Goal: Task Accomplishment & Management: Use online tool/utility

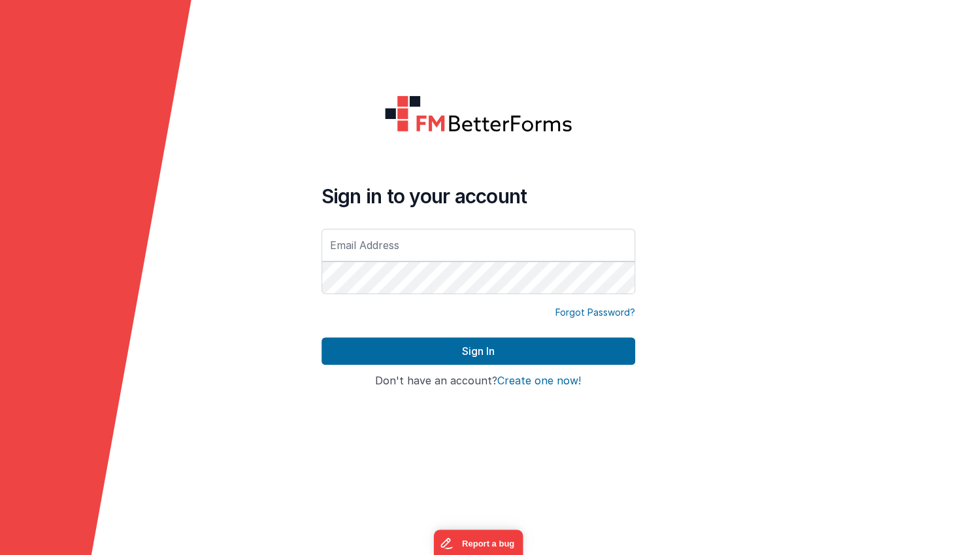
click at [530, 244] on input "text" at bounding box center [478, 245] width 314 height 33
click at [0, 554] on com-1password-button at bounding box center [0, 555] width 0 height 0
type input "[EMAIL_ADDRESS][DOMAIN_NAME]"
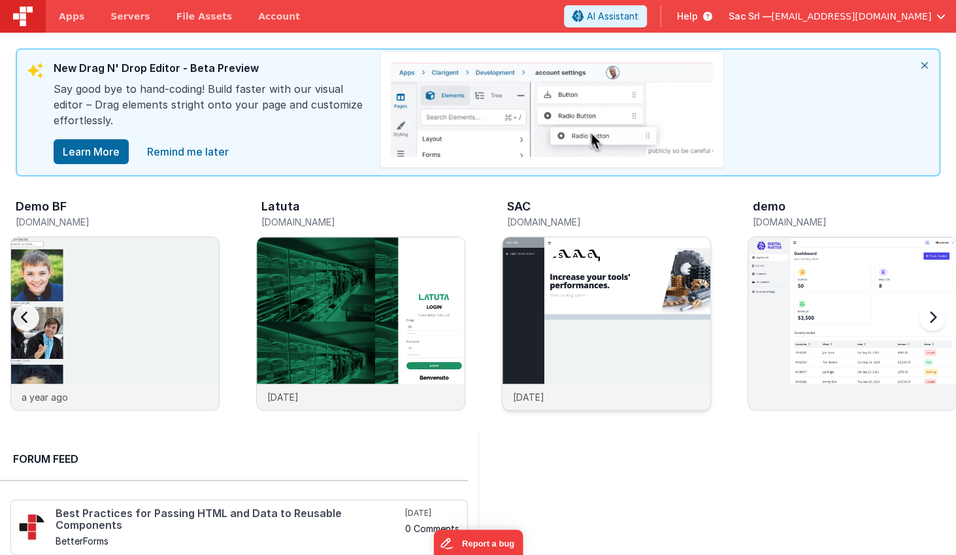
click at [552, 280] on img at bounding box center [606, 341] width 208 height 208
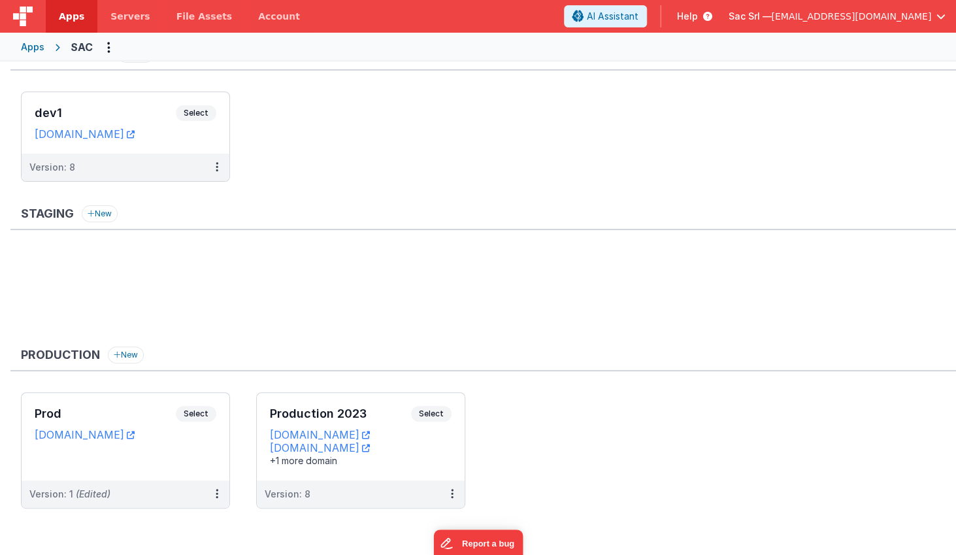
scroll to position [28, 0]
click at [135, 434] on link "[DOMAIN_NAME]" at bounding box center [85, 434] width 100 height 13
click at [138, 25] on link "Servers" at bounding box center [129, 16] width 65 height 33
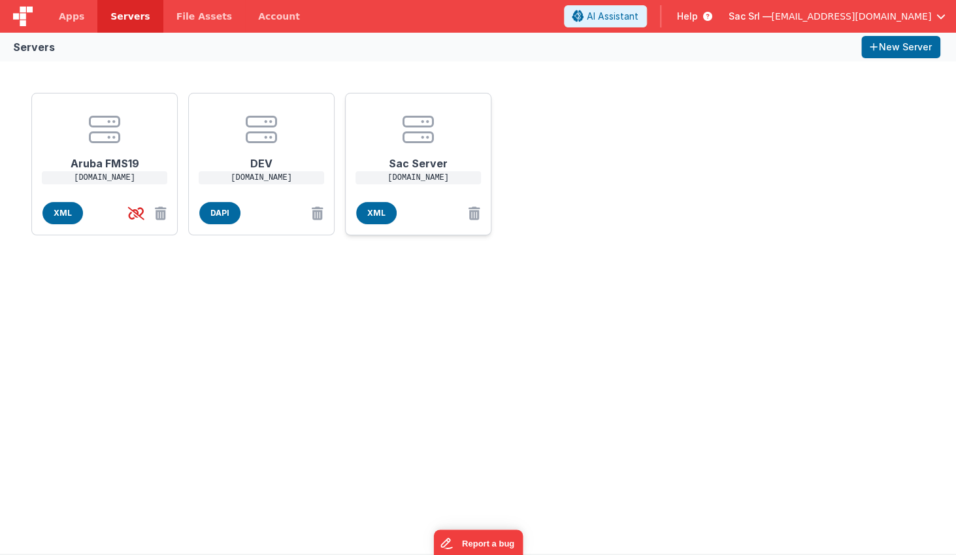
click at [419, 140] on icon at bounding box center [417, 129] width 31 height 31
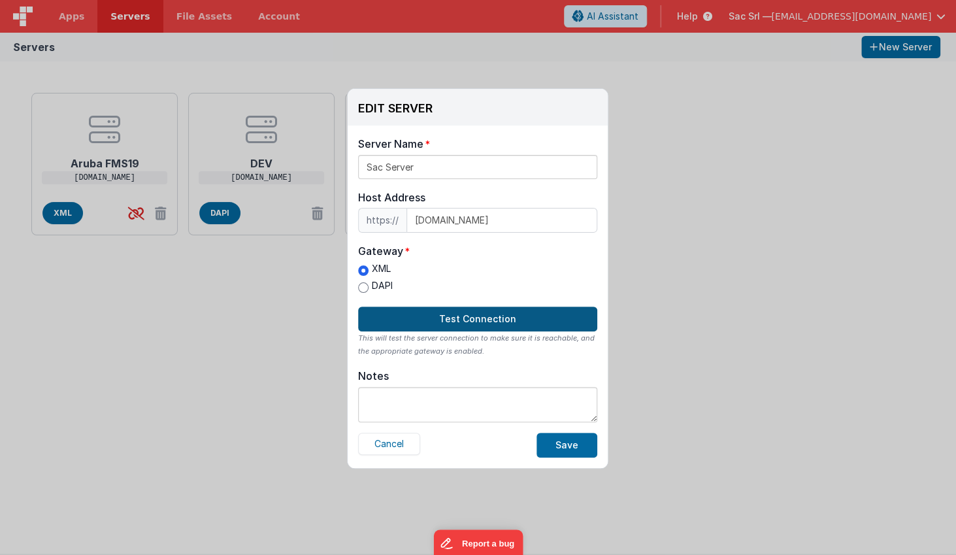
click at [500, 321] on button "Test Connection" at bounding box center [477, 318] width 239 height 25
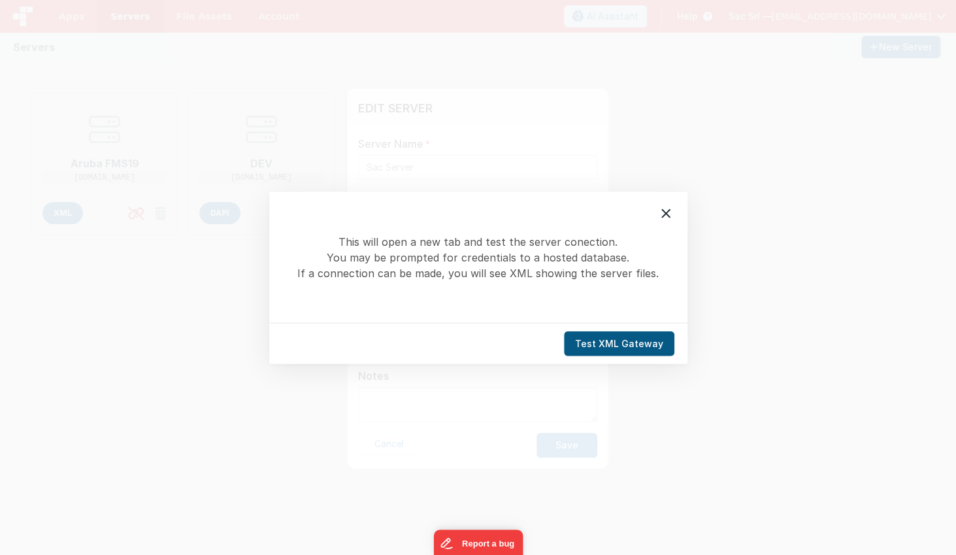
click at [615, 346] on button "Test XML Gateway" at bounding box center [619, 343] width 110 height 25
click at [635, 342] on button "Test XML Gateway" at bounding box center [619, 343] width 110 height 25
click at [666, 212] on icon at bounding box center [665, 212] width 9 height 9
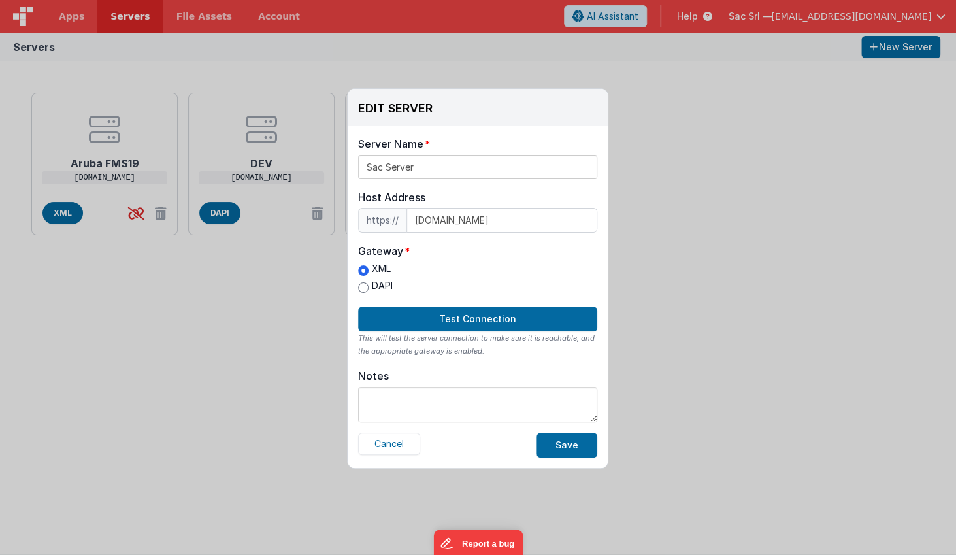
click at [366, 284] on input "DAPI" at bounding box center [363, 287] width 10 height 10
radio input "true"
click at [468, 315] on button "Test Connection" at bounding box center [477, 318] width 239 height 25
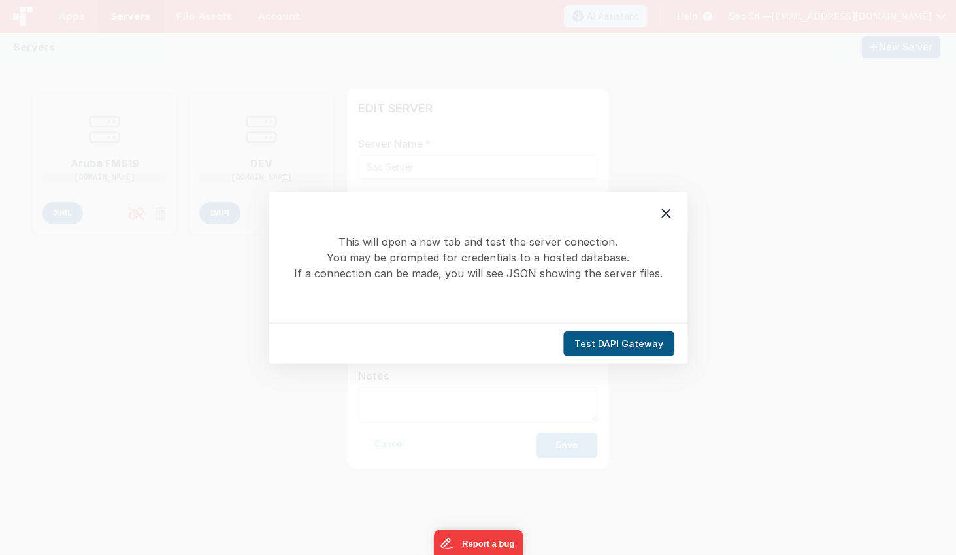
click at [629, 344] on button "Test DAPI Gateway" at bounding box center [618, 343] width 111 height 25
click at [662, 208] on icon at bounding box center [666, 213] width 16 height 16
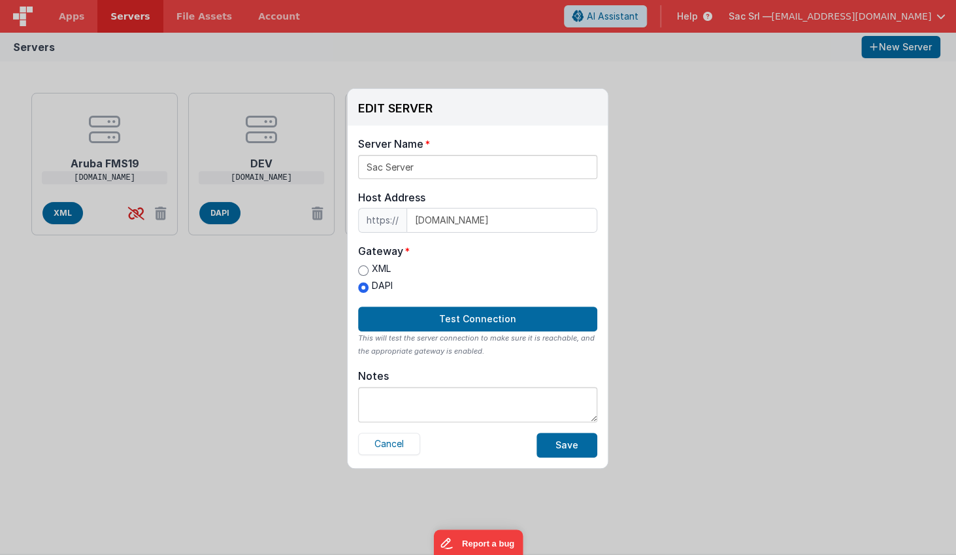
click at [378, 269] on label "XML" at bounding box center [375, 269] width 35 height 14
click at [368, 269] on input "XML" at bounding box center [363, 270] width 10 height 10
radio input "true"
click at [392, 442] on button "Cancel" at bounding box center [389, 443] width 62 height 22
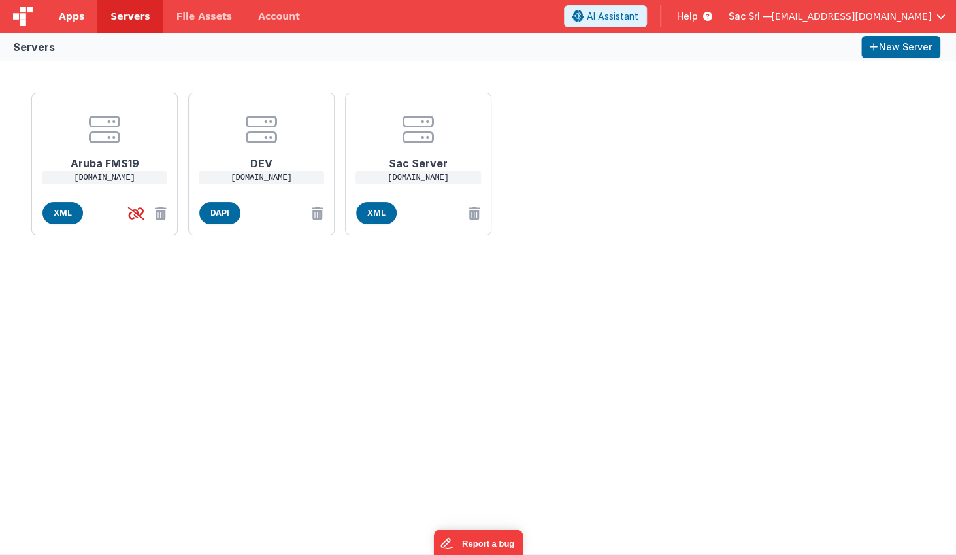
click at [77, 16] on span "Apps" at bounding box center [71, 16] width 25 height 13
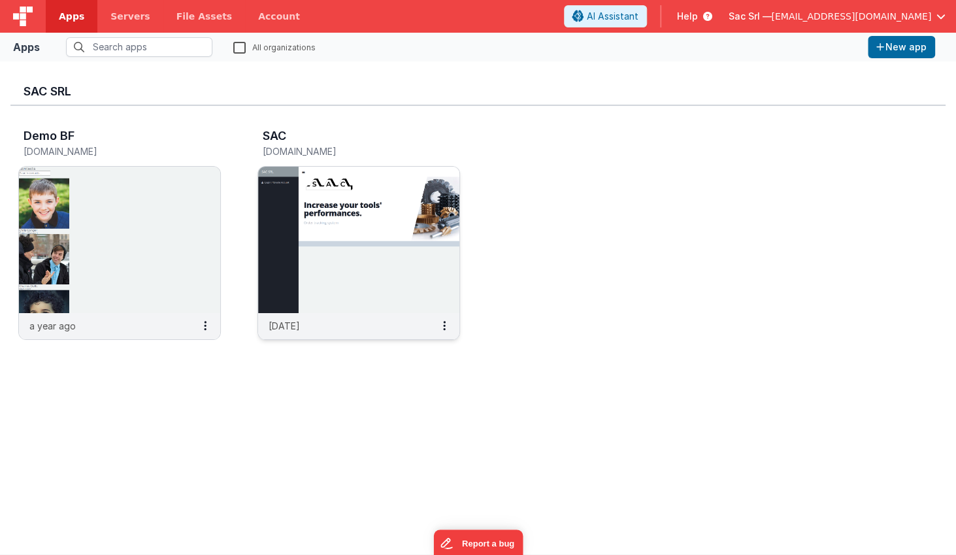
click at [363, 270] on img at bounding box center [358, 240] width 201 height 146
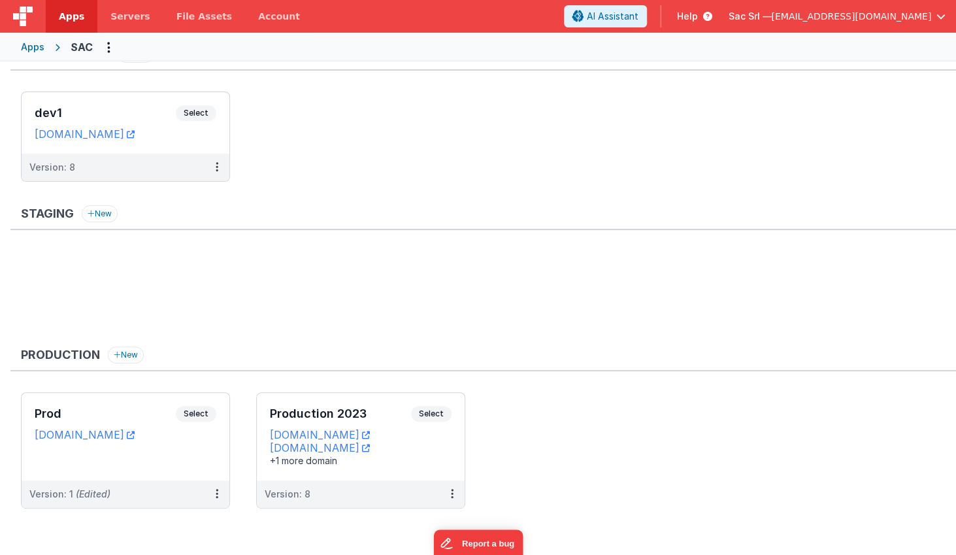
scroll to position [28, 0]
click at [218, 168] on icon at bounding box center [217, 167] width 3 height 1
click at [336, 198] on div at bounding box center [478, 277] width 956 height 555
click at [370, 448] on icon at bounding box center [366, 448] width 8 height 1
click at [370, 435] on icon at bounding box center [366, 435] width 8 height 1
